Goal: Navigation & Orientation: Find specific page/section

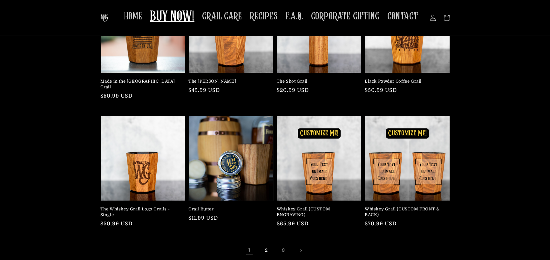
scroll to position [32, 0]
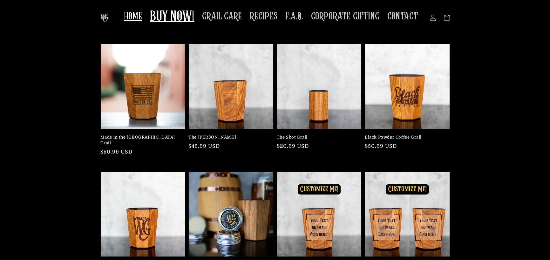
click at [137, 18] on span "HOME" at bounding box center [133, 16] width 18 height 12
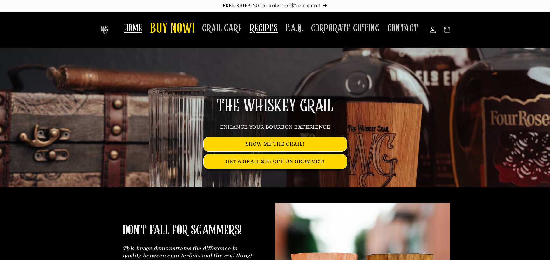
click at [268, 26] on span "RECIPES" at bounding box center [264, 28] width 28 height 12
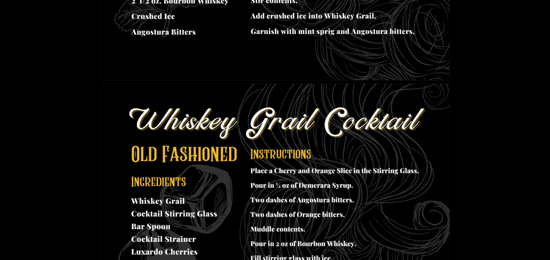
scroll to position [350, 0]
